Goal: Task Accomplishment & Management: Manage account settings

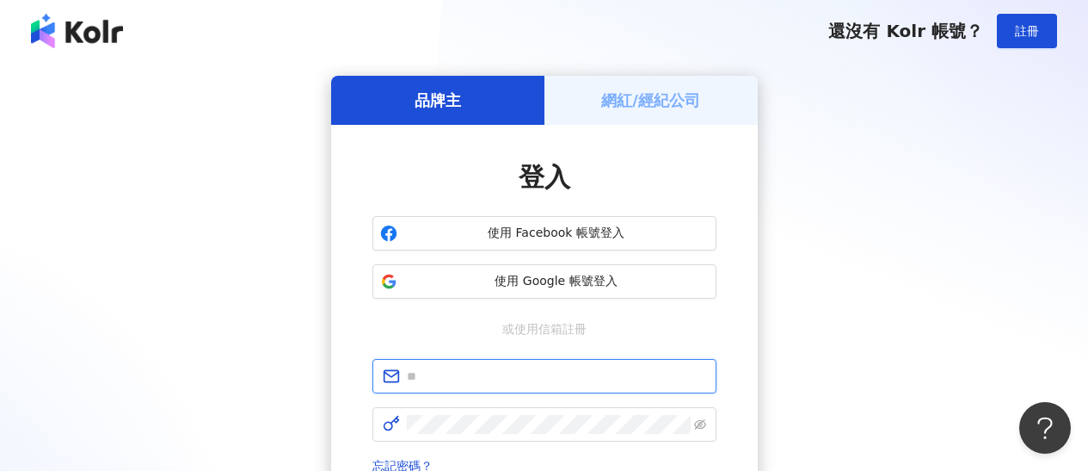
type input "**********"
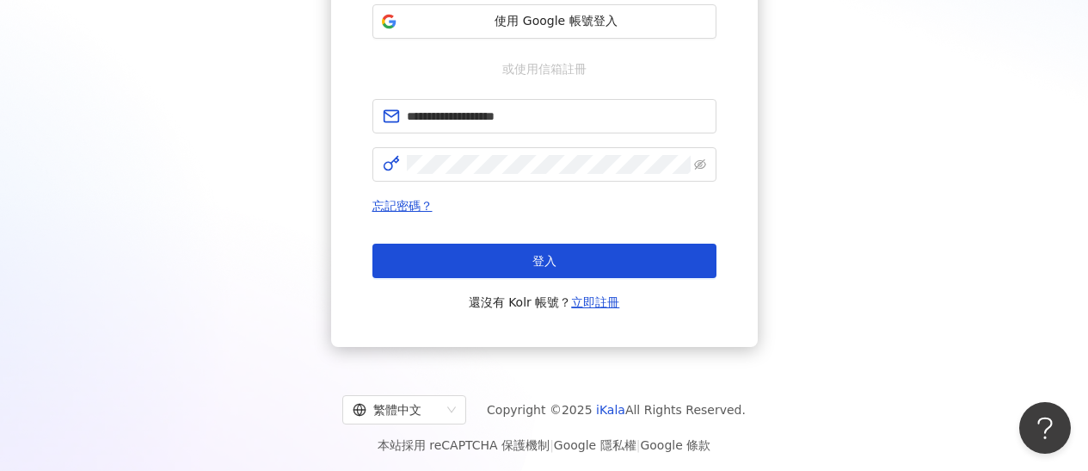
click at [523, 258] on button "登入" at bounding box center [545, 261] width 344 height 34
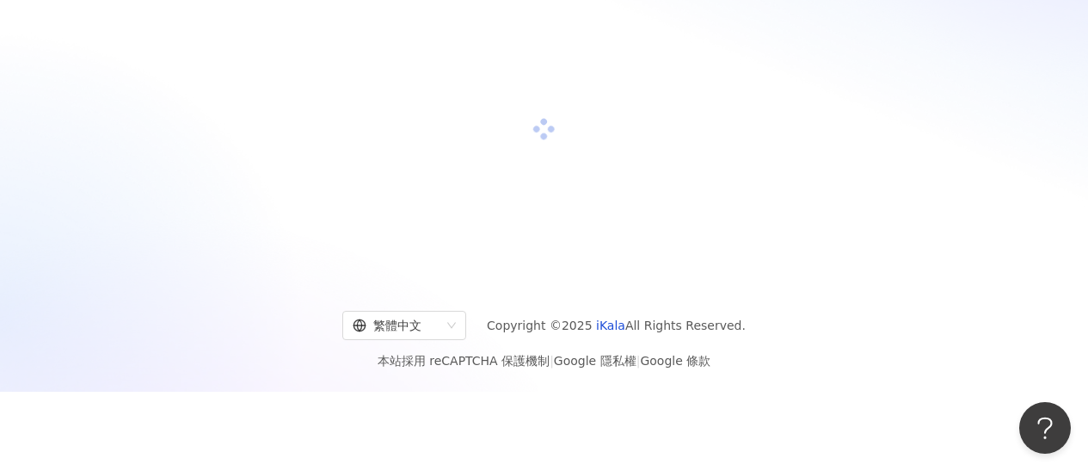
scroll to position [77, 0]
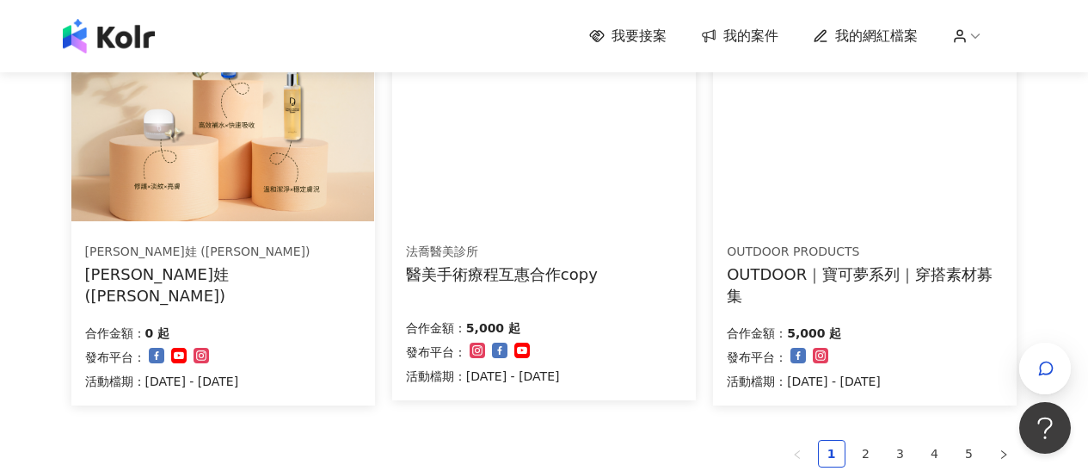
scroll to position [1366, 0]
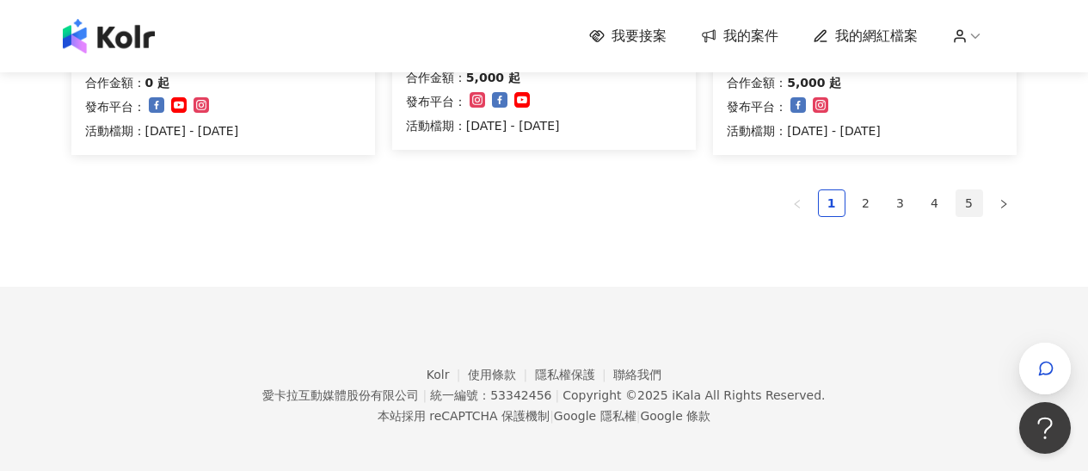
click at [972, 196] on link "5" at bounding box center [970, 203] width 26 height 26
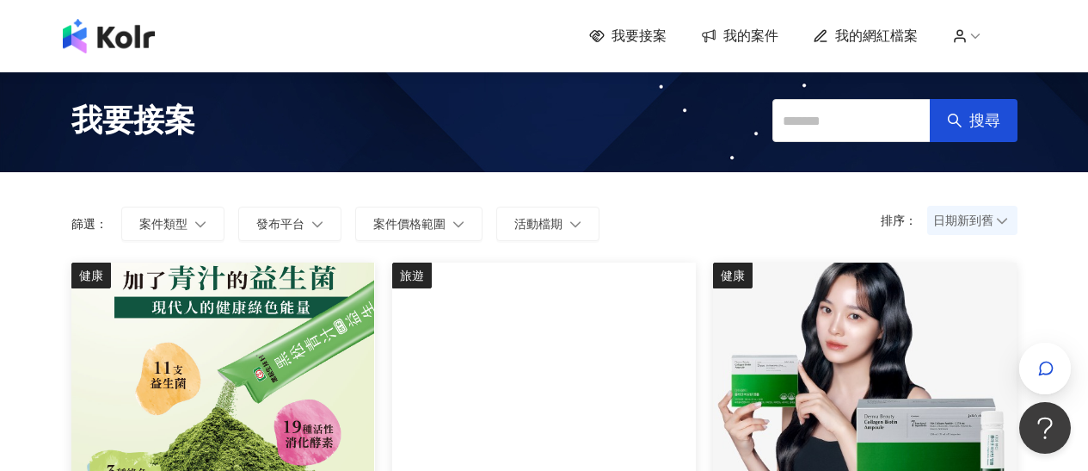
scroll to position [380, 0]
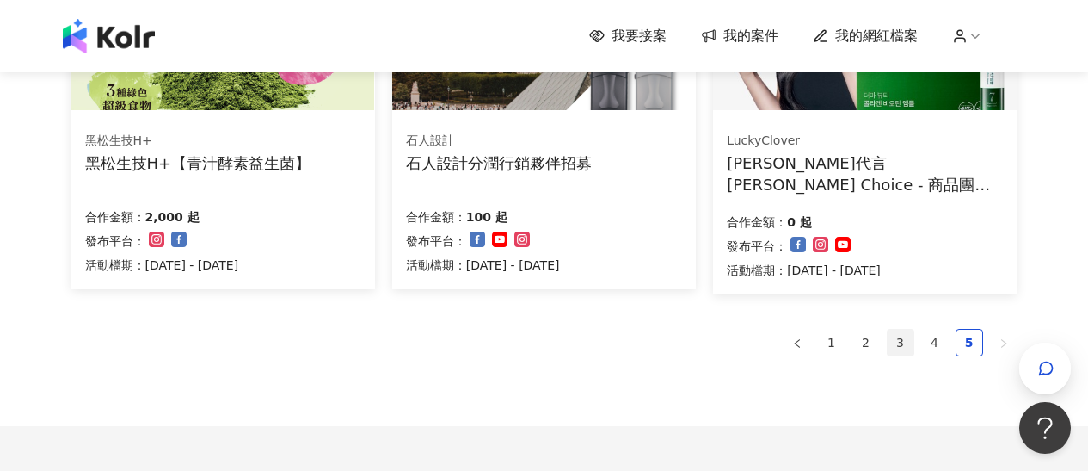
click at [906, 342] on link "3" at bounding box center [901, 343] width 26 height 26
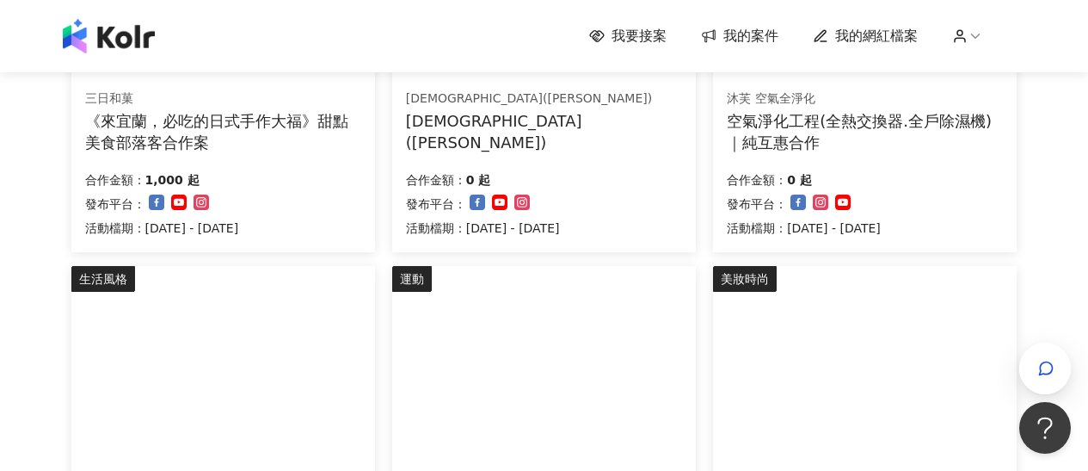
scroll to position [1373, 0]
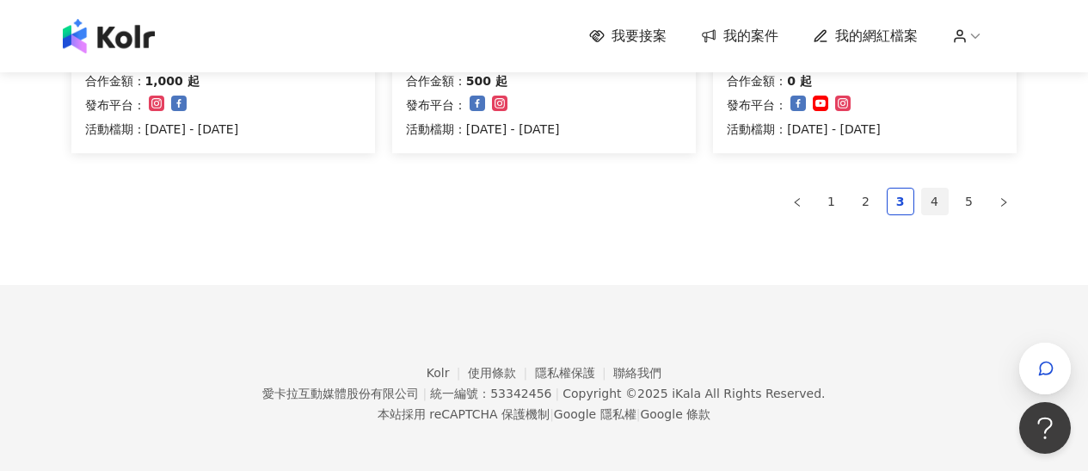
click at [935, 198] on link "4" at bounding box center [935, 201] width 26 height 26
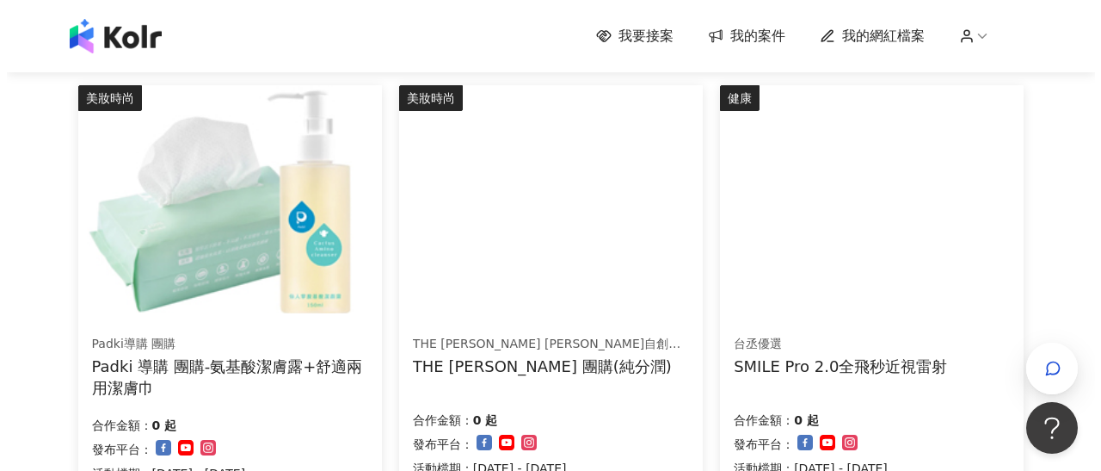
scroll to position [208, 0]
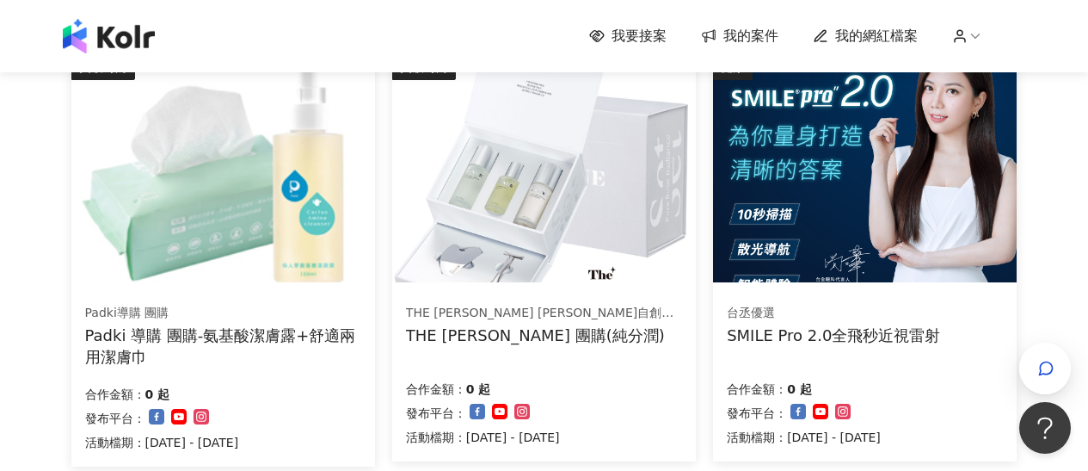
click at [307, 169] on img at bounding box center [222, 168] width 303 height 228
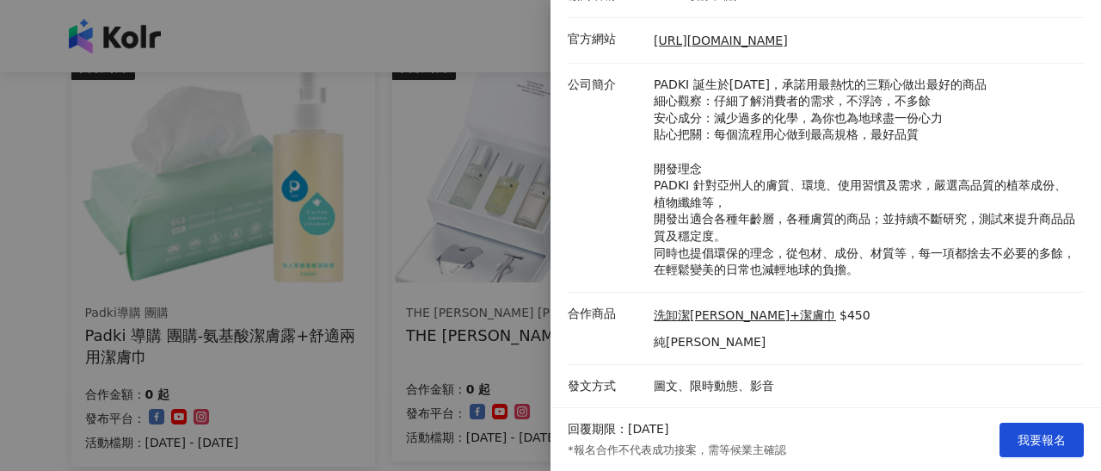
scroll to position [0, 0]
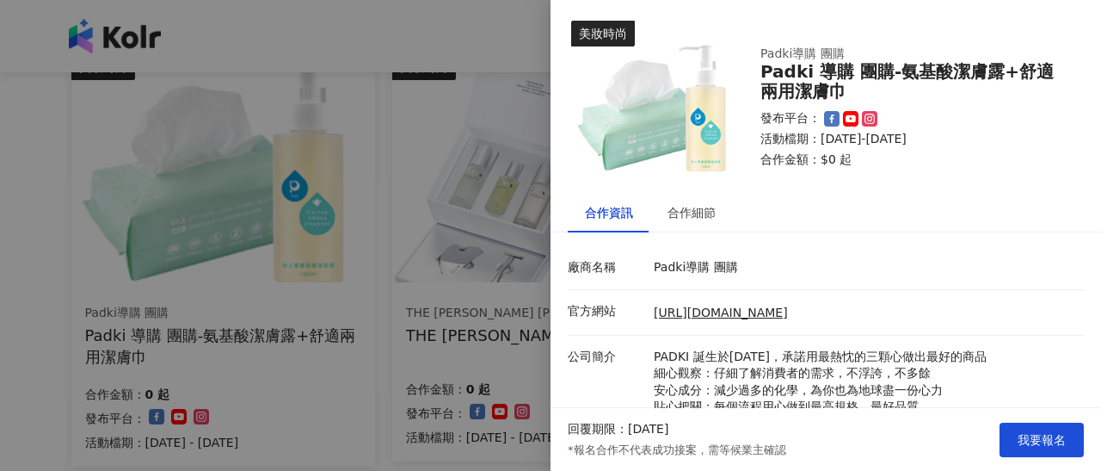
click at [435, 234] on div at bounding box center [550, 235] width 1101 height 471
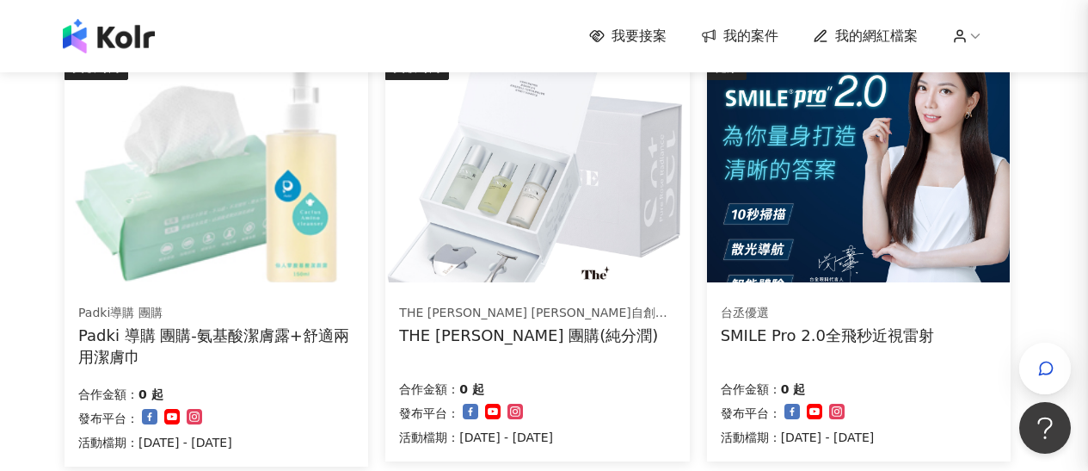
click at [501, 200] on img at bounding box center [536, 168] width 303 height 228
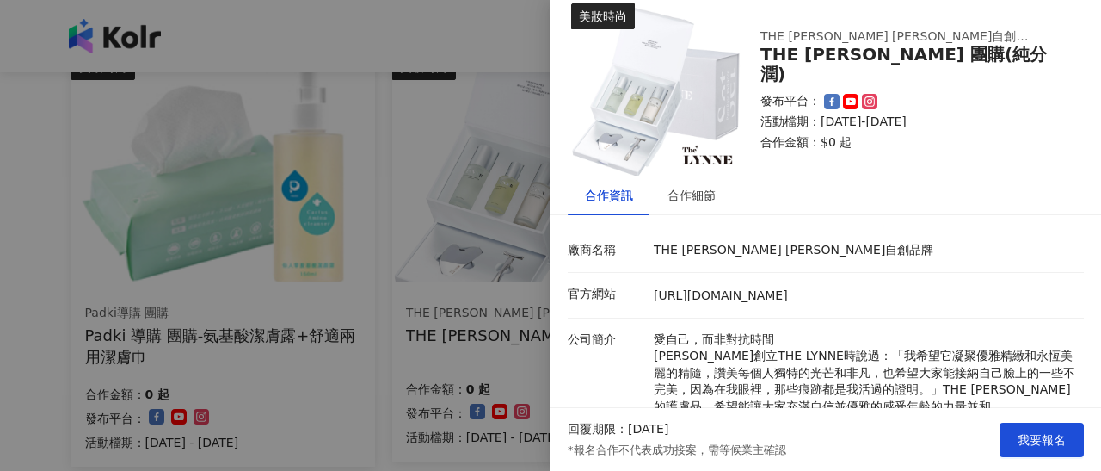
scroll to position [179, 0]
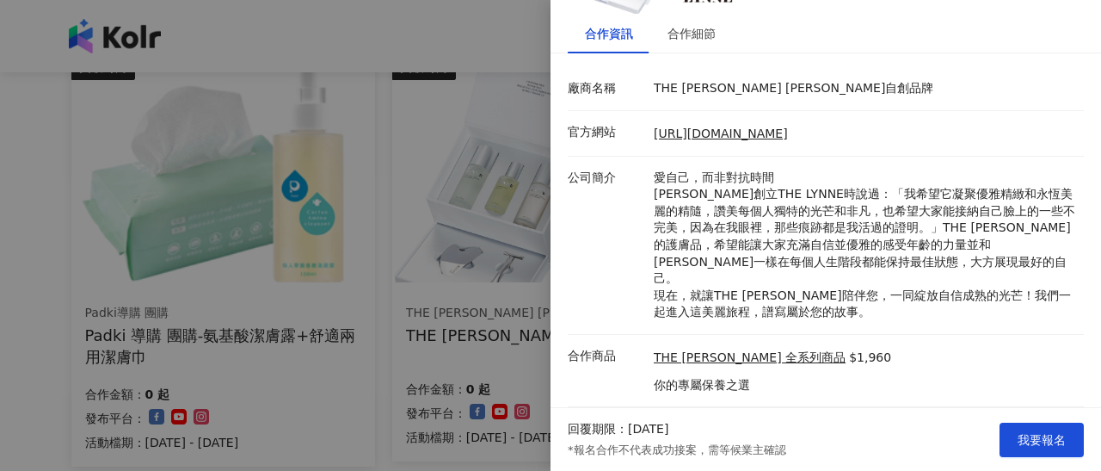
click at [513, 235] on div at bounding box center [550, 235] width 1101 height 471
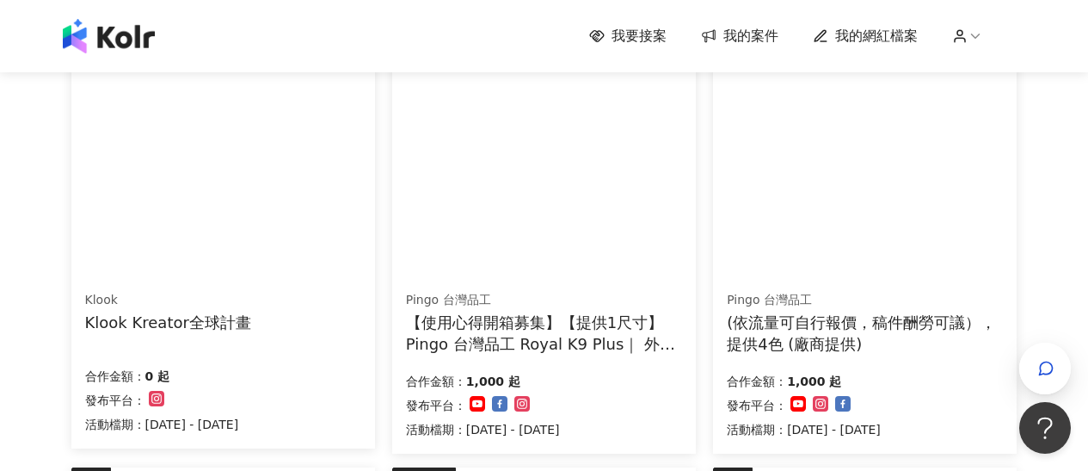
scroll to position [1190, 0]
